Goal: Use online tool/utility

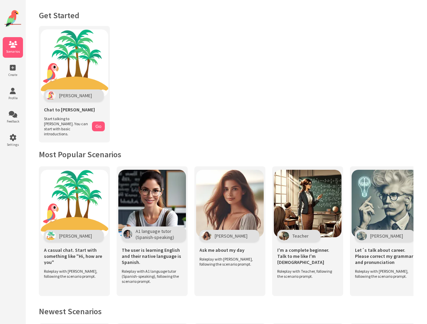
click at [13, 47] on icon at bounding box center [13, 44] width 20 height 7
click at [13, 71] on icon at bounding box center [13, 68] width 20 height 7
click at [13, 94] on icon at bounding box center [13, 91] width 20 height 7
click at [13, 117] on icon at bounding box center [13, 114] width 20 height 7
click at [13, 141] on icon at bounding box center [13, 137] width 20 height 7
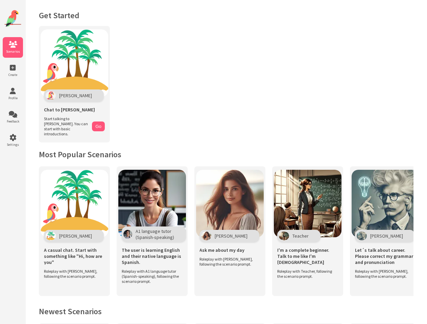
click at [74, 82] on img at bounding box center [75, 63] width 68 height 68
click at [98, 124] on button "Go" at bounding box center [98, 127] width 13 height 10
click at [74, 230] on div "[PERSON_NAME]" at bounding box center [74, 236] width 60 height 12
click at [152, 228] on span "A1 language tutor (Spanish-speaking)" at bounding box center [154, 234] width 39 height 12
click at [230, 230] on div "[PERSON_NAME]" at bounding box center [229, 236] width 60 height 12
